Goal: Task Accomplishment & Management: Manage account settings

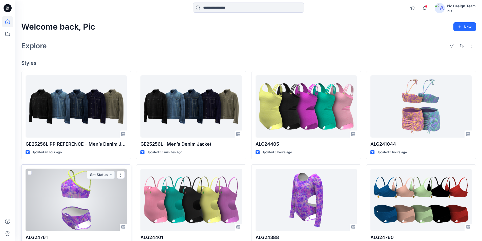
click at [88, 183] on div at bounding box center [76, 200] width 101 height 63
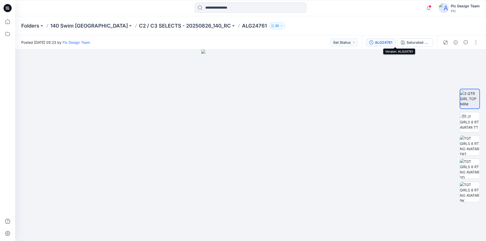
click at [393, 42] on div "ALG24761" at bounding box center [383, 43] width 17 height 6
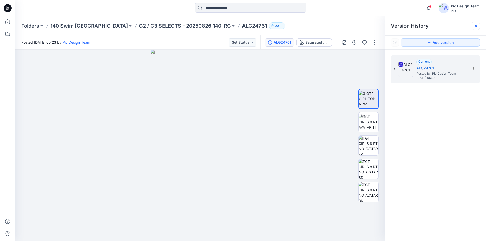
click at [476, 26] on icon at bounding box center [476, 26] width 4 height 4
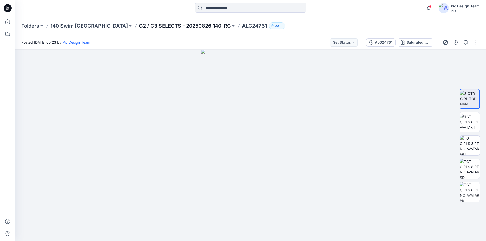
click at [157, 24] on p "C2 / C3 SELECTS - 20250826_140_RC" at bounding box center [185, 25] width 92 height 7
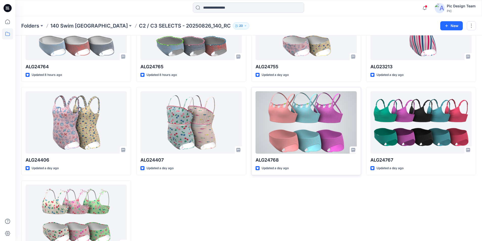
scroll to position [253, 0]
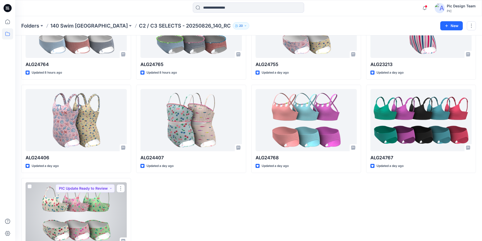
click at [84, 189] on div at bounding box center [76, 214] width 101 height 63
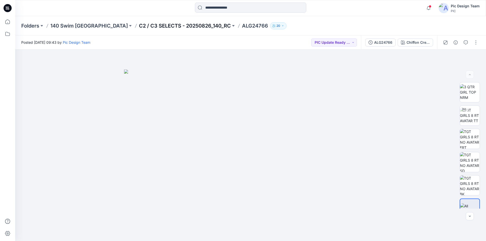
click at [182, 26] on p "C2 / C3 SELECTS - 20250826_140_RC" at bounding box center [185, 25] width 92 height 7
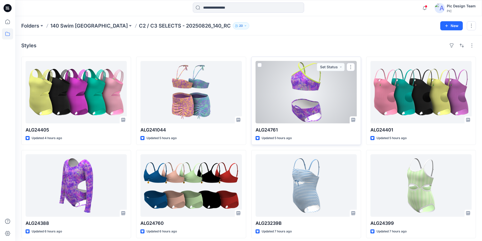
click at [318, 91] on div at bounding box center [306, 92] width 101 height 63
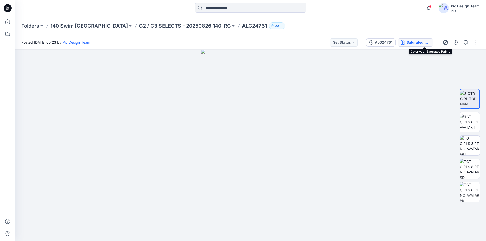
click at [430, 43] on div "Saturated Palms" at bounding box center [418, 43] width 23 height 6
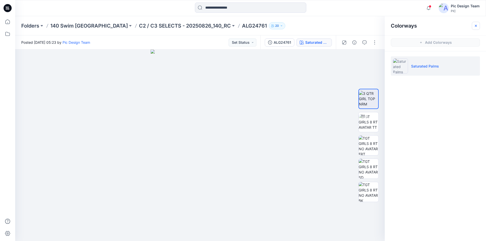
click at [477, 24] on icon "button" at bounding box center [476, 26] width 4 height 4
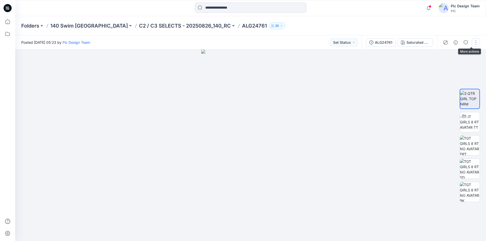
click at [478, 43] on button "button" at bounding box center [476, 42] width 8 height 8
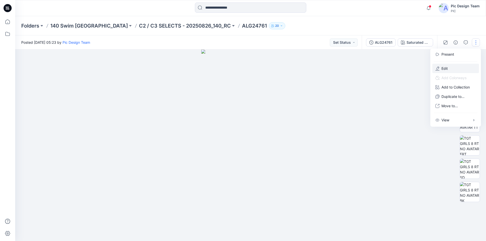
click at [454, 64] on button "Edit" at bounding box center [456, 68] width 47 height 9
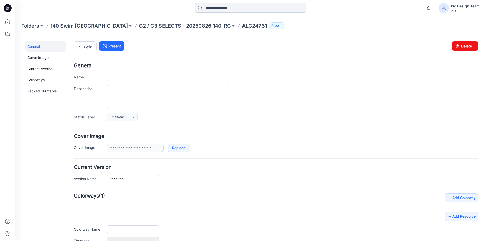
type input "********"
type input "**********"
click at [143, 79] on input "********" at bounding box center [135, 77] width 56 height 8
type input "**********"
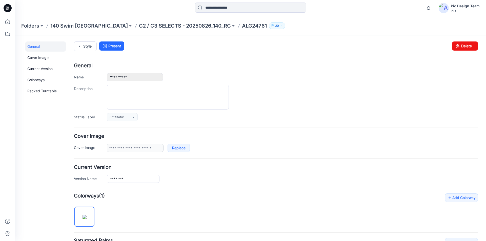
click at [155, 64] on h4 "General" at bounding box center [276, 65] width 404 height 5
click at [131, 177] on input "********" at bounding box center [133, 179] width 53 height 8
type input "**********"
click at [181, 171] on div "**********" at bounding box center [276, 174] width 404 height 18
click at [84, 46] on link "Style" at bounding box center [85, 47] width 23 height 10
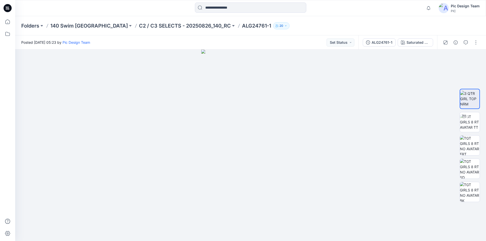
click at [7, 5] on icon at bounding box center [8, 8] width 8 height 8
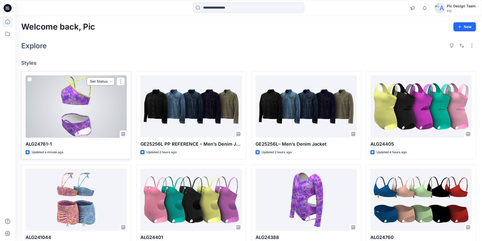
click at [111, 77] on button "Set Status" at bounding box center [101, 81] width 28 height 8
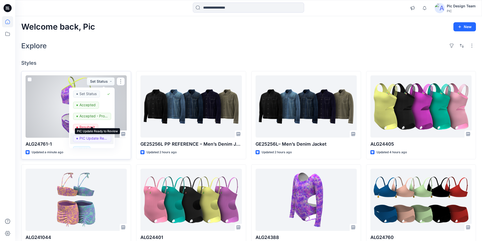
click at [97, 135] on p "PIC Update Ready to Review" at bounding box center [94, 138] width 28 height 7
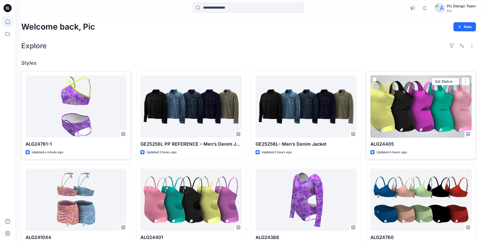
click at [458, 77] on button "Set Status" at bounding box center [446, 81] width 28 height 8
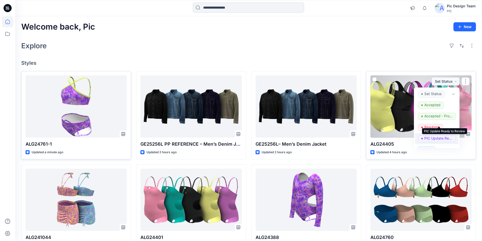
click at [434, 135] on p "PIC Update Ready to Review" at bounding box center [439, 138] width 28 height 7
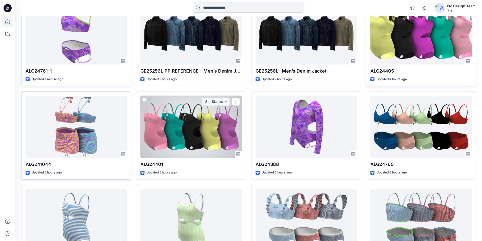
scroll to position [76, 0]
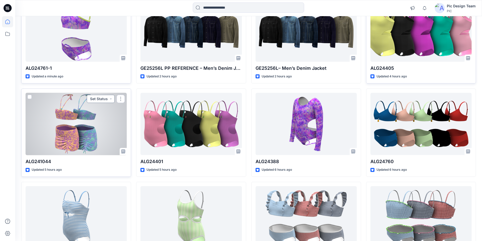
click at [109, 95] on button "Set Status" at bounding box center [101, 99] width 28 height 8
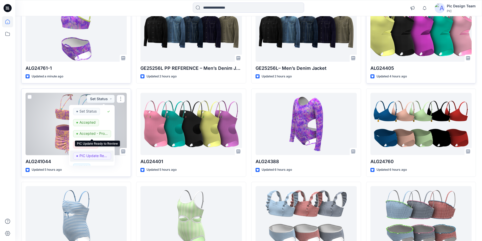
click at [88, 153] on p "PIC Update Ready to Review" at bounding box center [94, 156] width 28 height 7
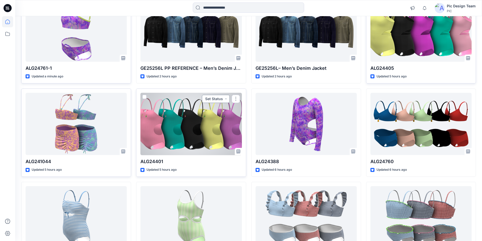
click at [225, 95] on button "Set Status" at bounding box center [216, 99] width 28 height 8
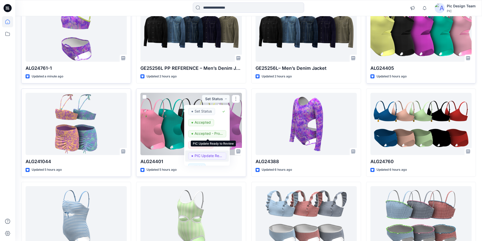
click at [199, 153] on p "PIC Update Ready to Review" at bounding box center [209, 156] width 28 height 7
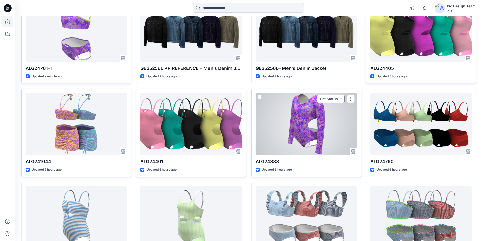
click at [340, 95] on button "Set Status" at bounding box center [331, 99] width 28 height 8
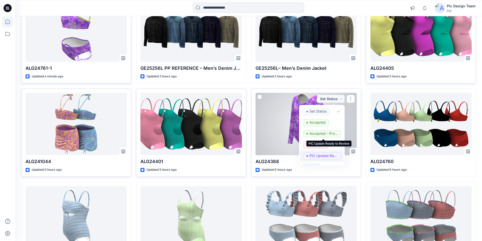
click at [321, 153] on p "PIC Update Ready to Review" at bounding box center [324, 156] width 28 height 7
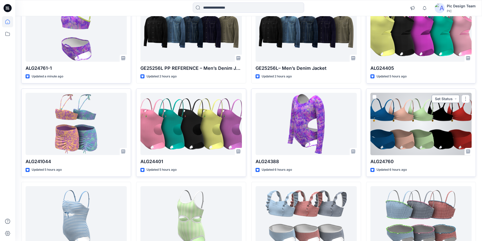
click at [457, 95] on button "Set Status" at bounding box center [446, 99] width 28 height 8
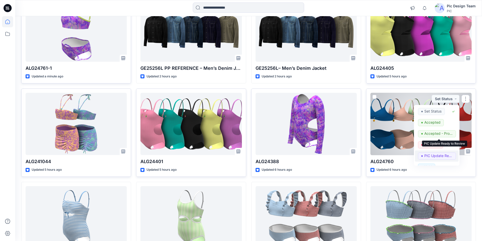
click at [443, 153] on p "PIC Update Ready to Review" at bounding box center [439, 156] width 28 height 7
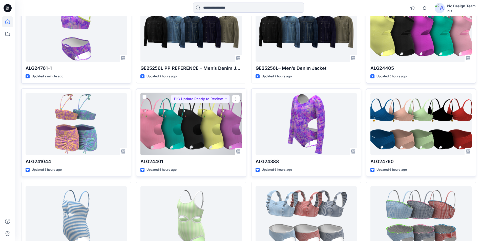
scroll to position [99, 0]
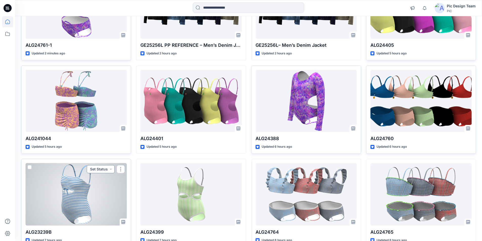
click at [110, 165] on button "Set Status" at bounding box center [101, 169] width 28 height 8
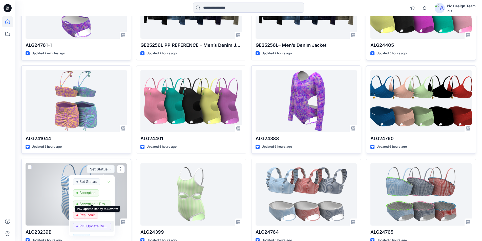
click at [92, 223] on p "PIC Update Ready to Review" at bounding box center [94, 226] width 28 height 7
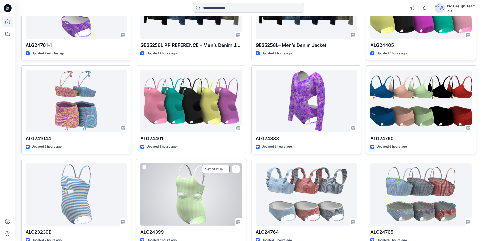
click at [225, 165] on button "Set Status" at bounding box center [216, 169] width 28 height 8
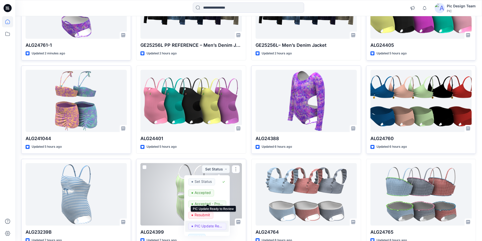
click at [207, 223] on p "PIC Update Ready to Review" at bounding box center [209, 226] width 28 height 7
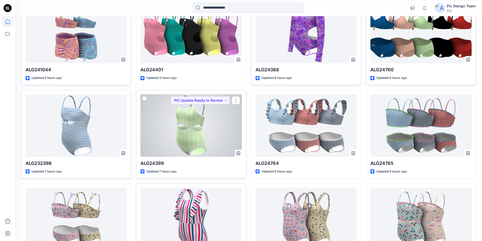
scroll to position [200, 0]
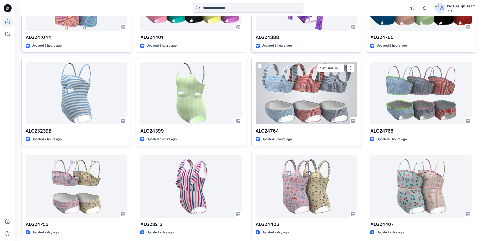
click at [343, 64] on button "Set Status" at bounding box center [331, 68] width 28 height 8
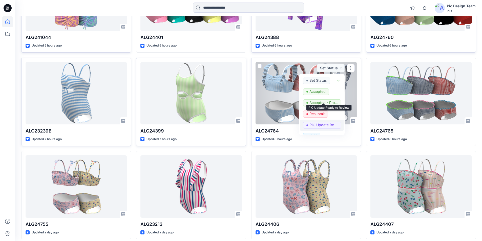
click at [328, 122] on p "PIC Update Ready to Review" at bounding box center [324, 125] width 28 height 7
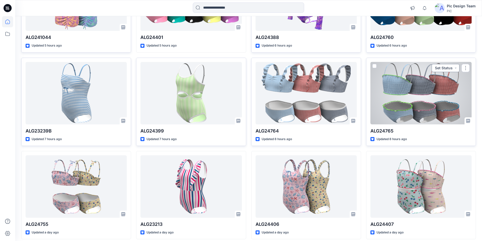
click at [448, 64] on button "Set Status" at bounding box center [446, 68] width 28 height 8
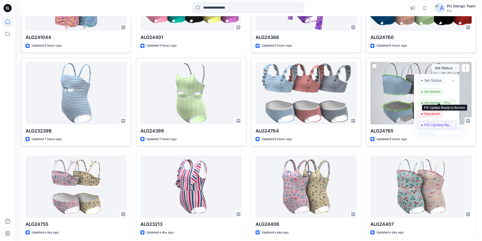
click at [432, 122] on p "PIC Update Ready to Review" at bounding box center [439, 125] width 28 height 7
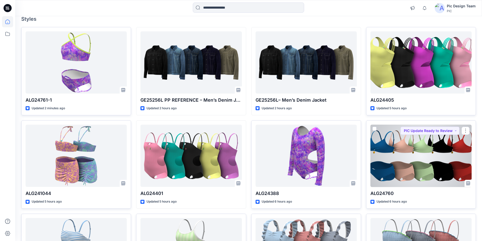
scroll to position [0, 0]
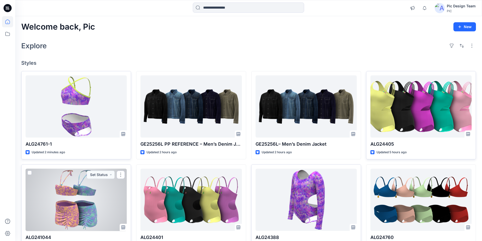
click at [82, 191] on div at bounding box center [76, 200] width 101 height 63
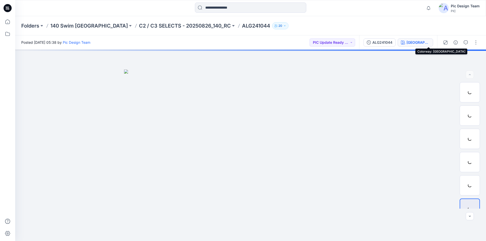
click at [428, 44] on div "Hibi Island" at bounding box center [418, 43] width 23 height 6
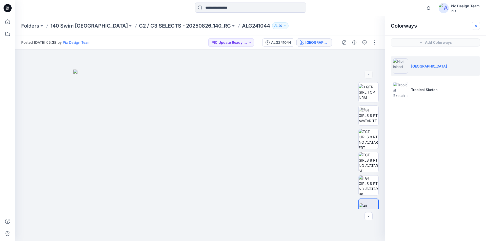
click at [475, 25] on icon "button" at bounding box center [476, 26] width 4 height 4
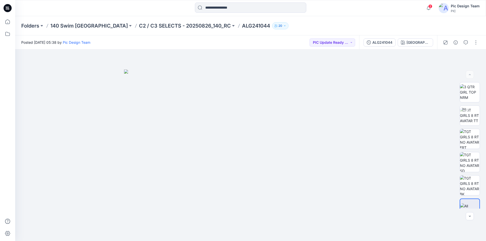
click at [6, 8] on icon at bounding box center [8, 8] width 8 height 8
